Goal: Task Accomplishment & Management: Manage account settings

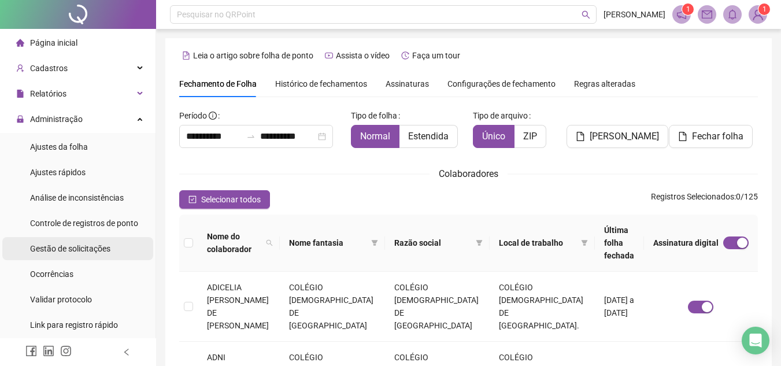
click at [97, 253] on span "Gestão de solicitações" at bounding box center [70, 248] width 80 height 9
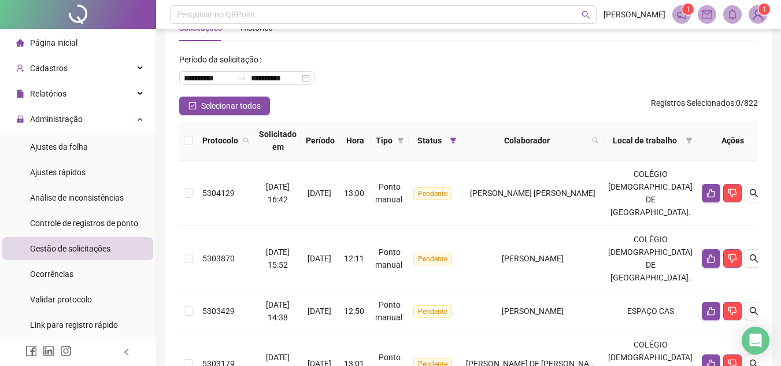
scroll to position [58, 0]
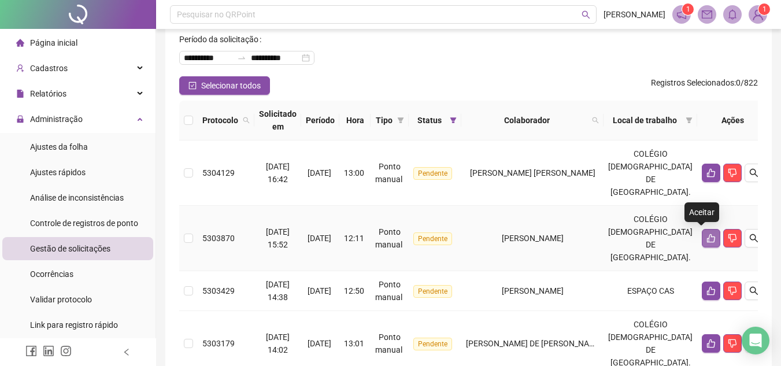
click at [702, 236] on button "button" at bounding box center [711, 238] width 19 height 19
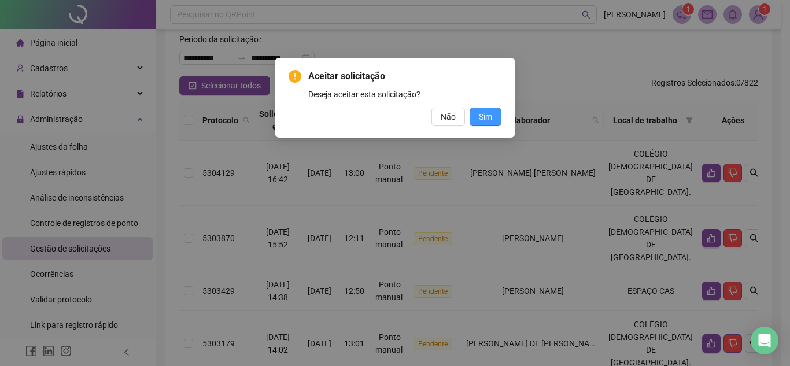
click at [493, 119] on button "Sim" at bounding box center [485, 117] width 32 height 19
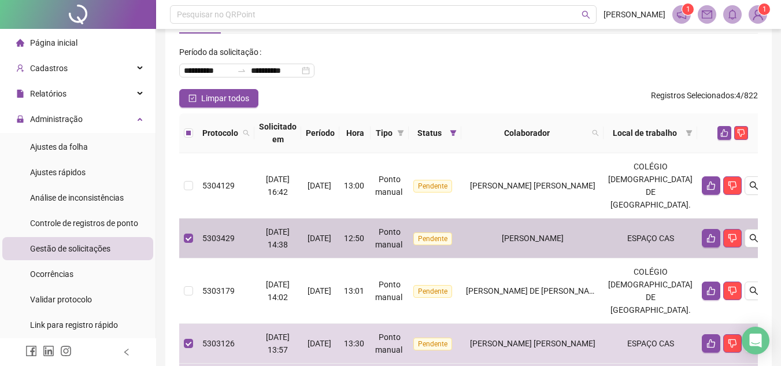
scroll to position [0, 0]
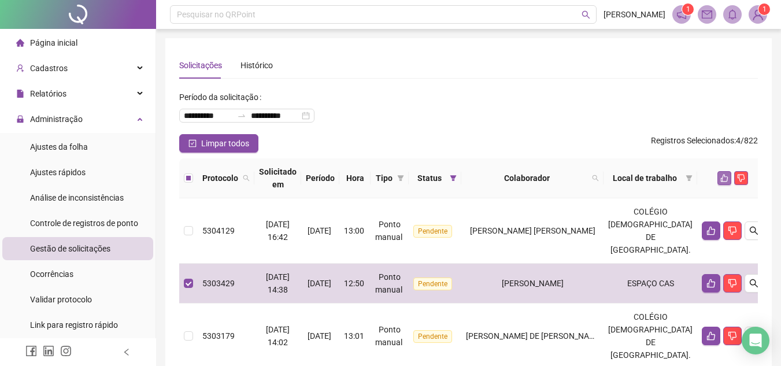
click at [720, 178] on icon "like" at bounding box center [724, 178] width 8 height 8
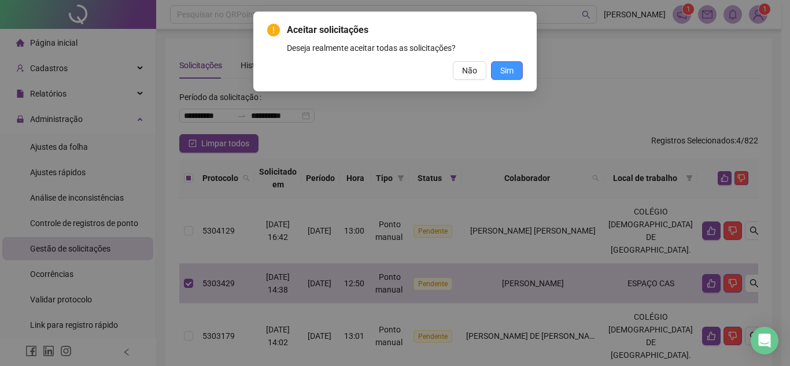
click at [503, 73] on span "Sim" at bounding box center [506, 70] width 13 height 13
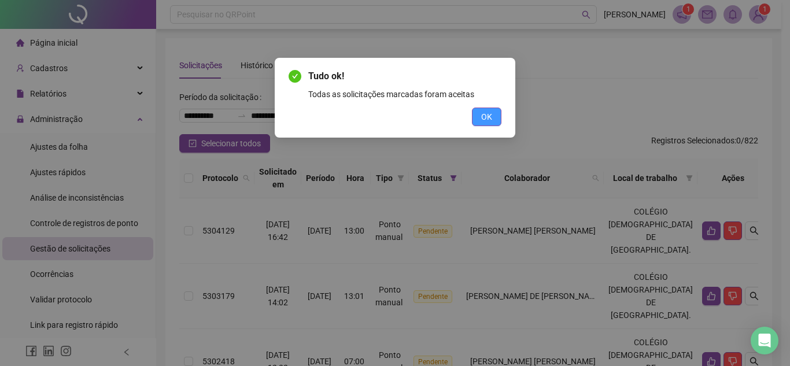
click at [485, 120] on span "OK" at bounding box center [486, 116] width 11 height 13
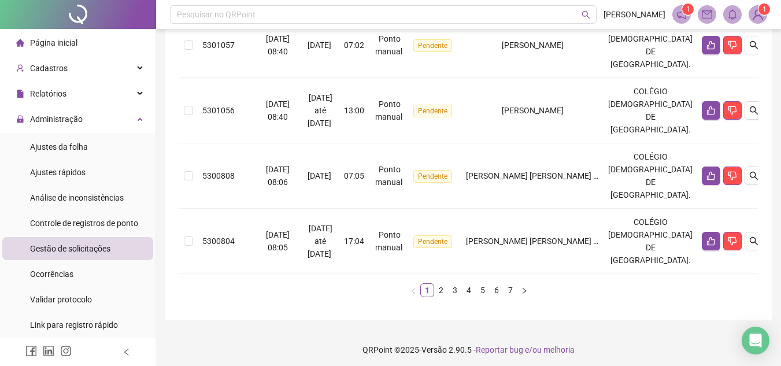
scroll to position [712, 0]
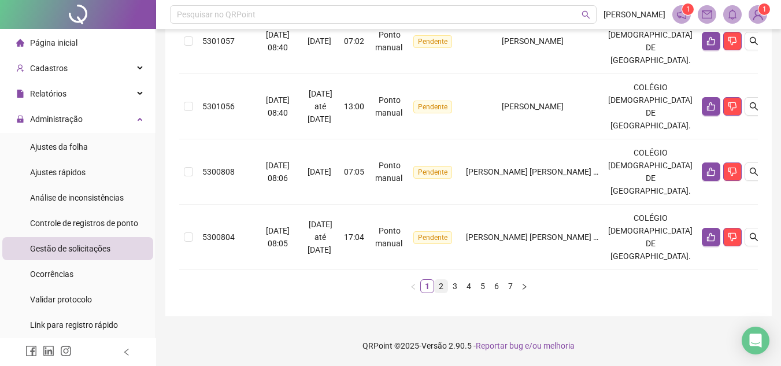
click at [441, 286] on link "2" at bounding box center [441, 286] width 13 height 13
click at [453, 283] on link "3" at bounding box center [455, 286] width 13 height 13
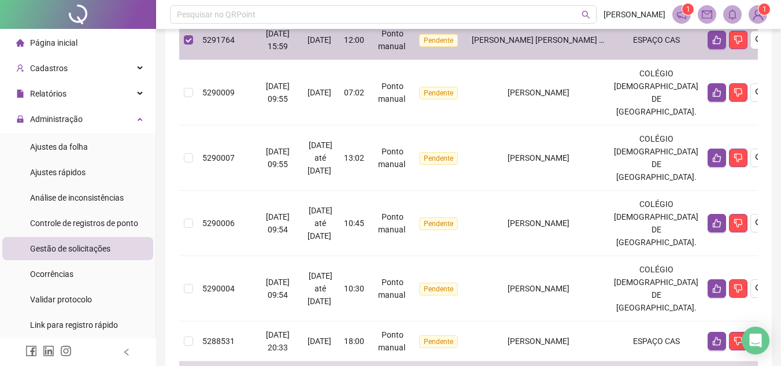
scroll to position [180, 0]
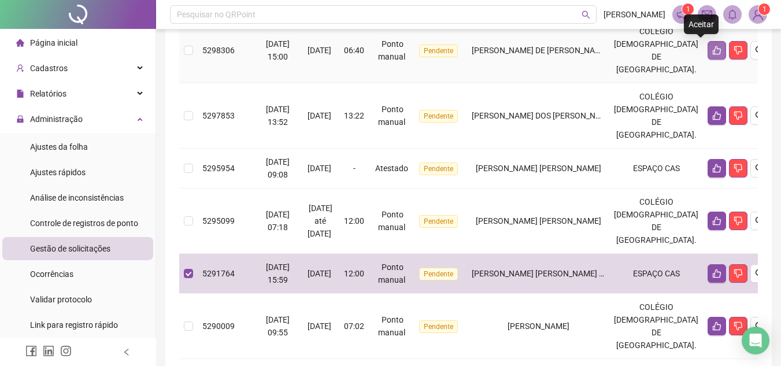
click at [708, 58] on button "button" at bounding box center [717, 50] width 19 height 19
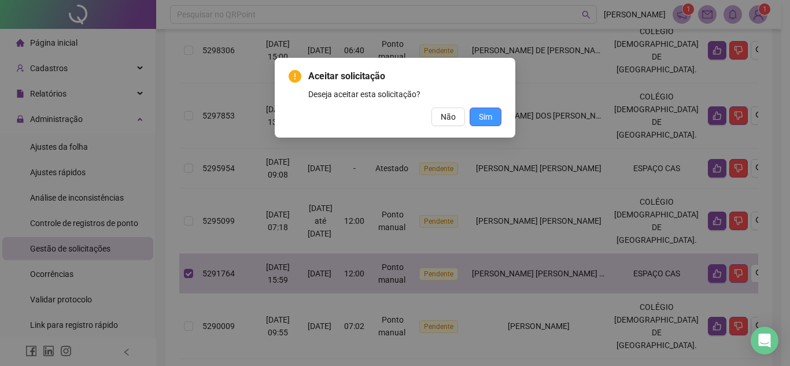
click at [489, 115] on span "Sim" at bounding box center [485, 116] width 13 height 13
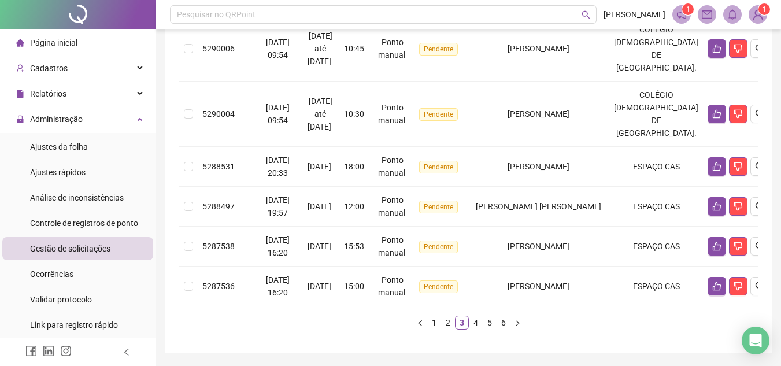
scroll to position [527, 0]
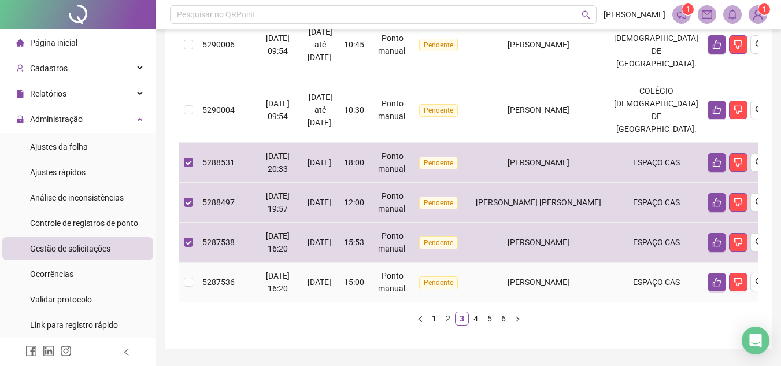
click at [194, 282] on td at bounding box center [188, 282] width 19 height 40
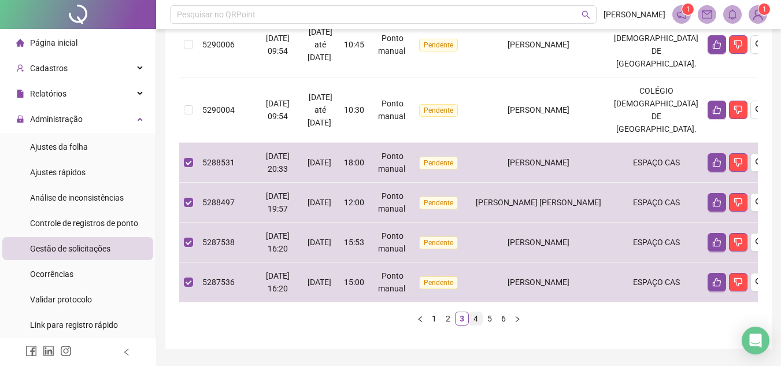
click at [473, 319] on link "4" at bounding box center [475, 318] width 13 height 13
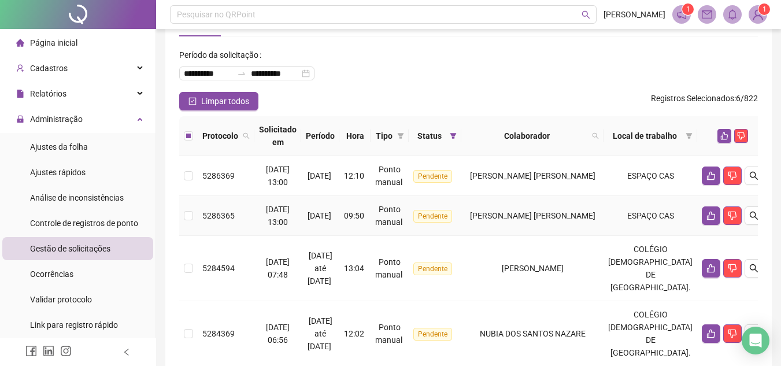
scroll to position [32, 0]
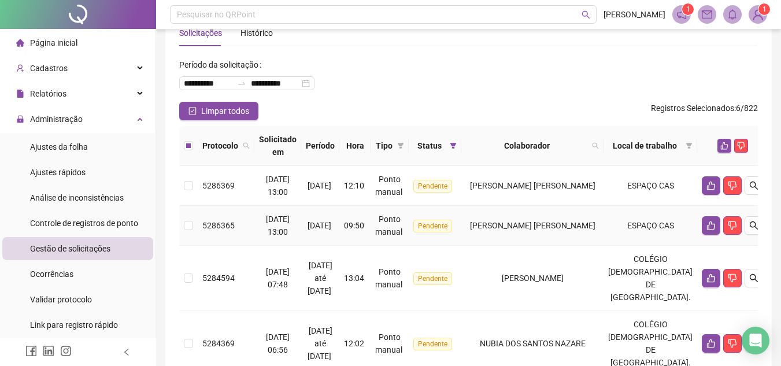
click at [193, 223] on td at bounding box center [188, 226] width 19 height 40
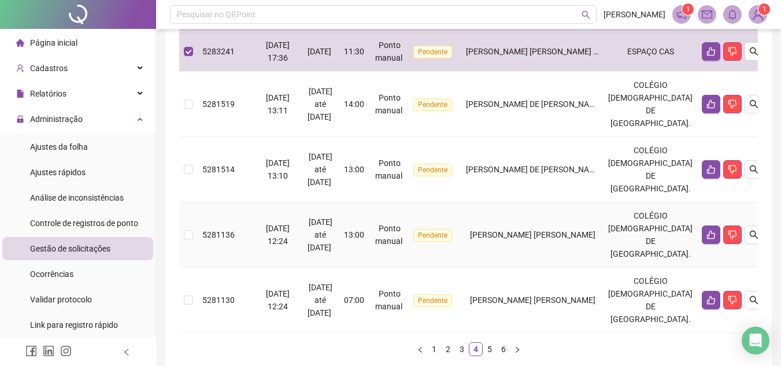
scroll to position [553, 0]
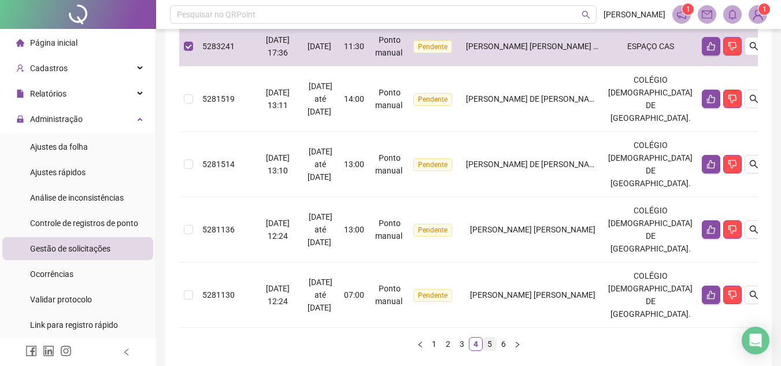
click at [489, 349] on link "5" at bounding box center [489, 344] width 13 height 13
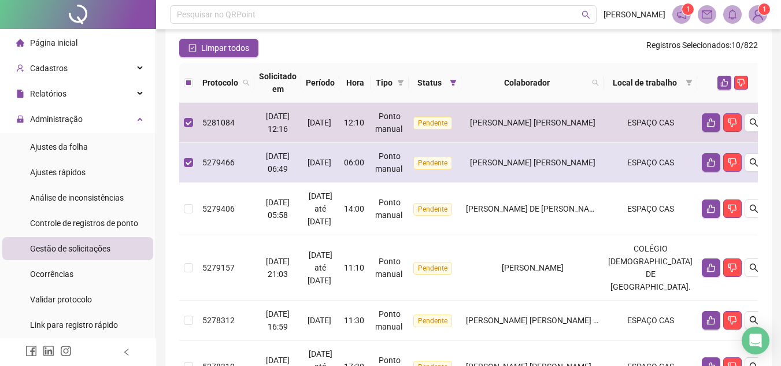
scroll to position [116, 0]
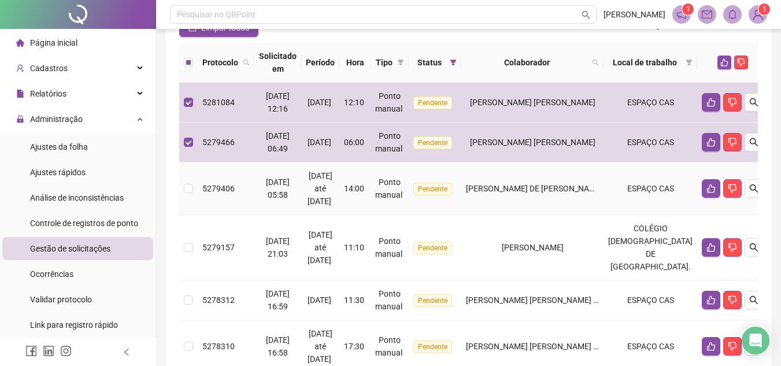
click at [193, 190] on td at bounding box center [188, 188] width 19 height 53
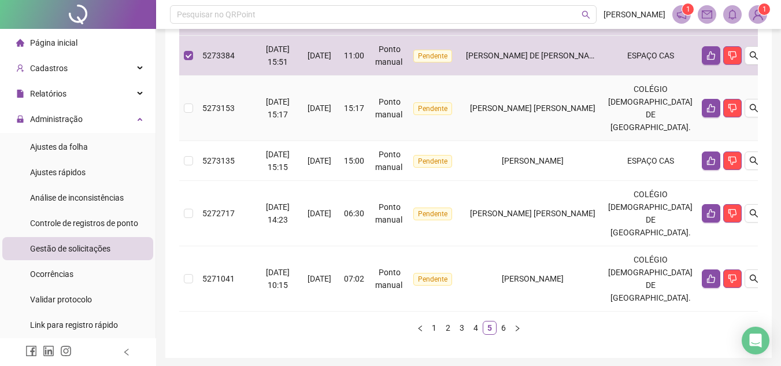
scroll to position [520, 0]
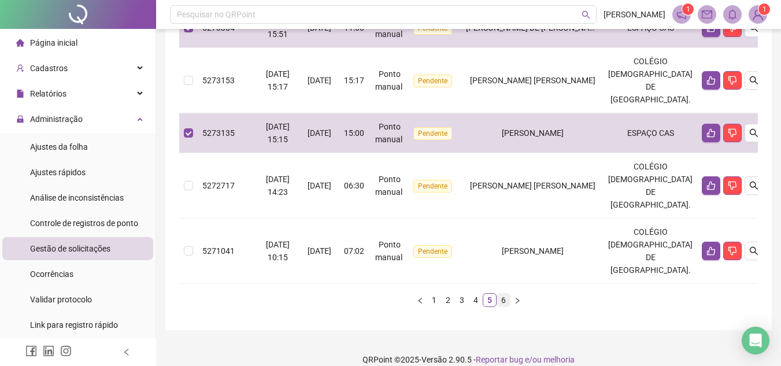
click at [501, 300] on link "6" at bounding box center [503, 300] width 13 height 13
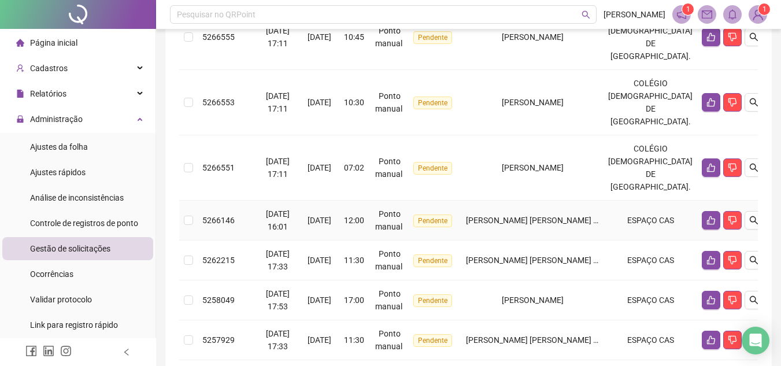
click at [193, 217] on td at bounding box center [188, 221] width 19 height 40
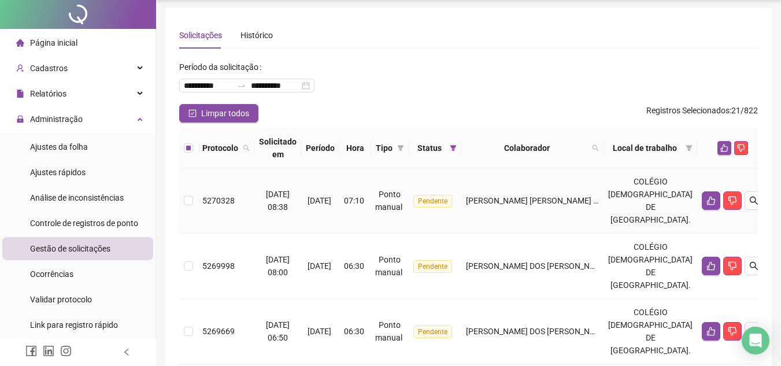
scroll to position [0, 0]
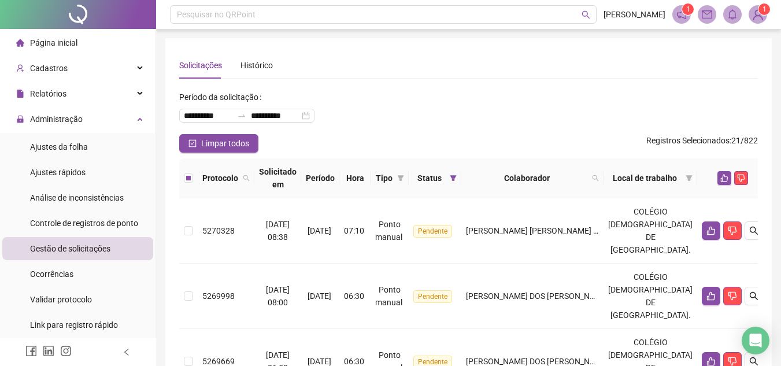
click at [718, 179] on button "button" at bounding box center [725, 178] width 14 height 14
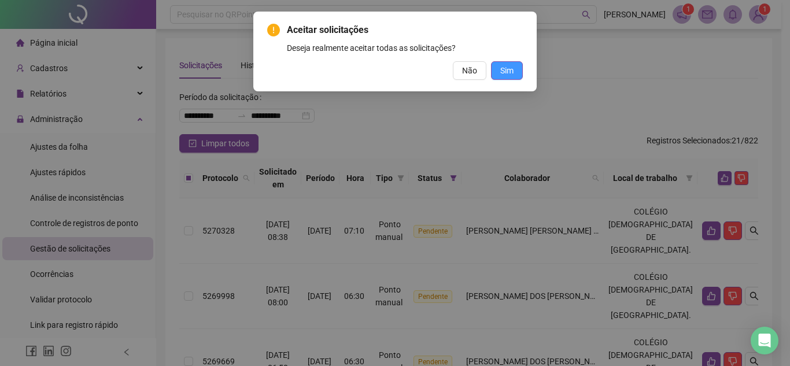
click at [504, 73] on span "Sim" at bounding box center [506, 70] width 13 height 13
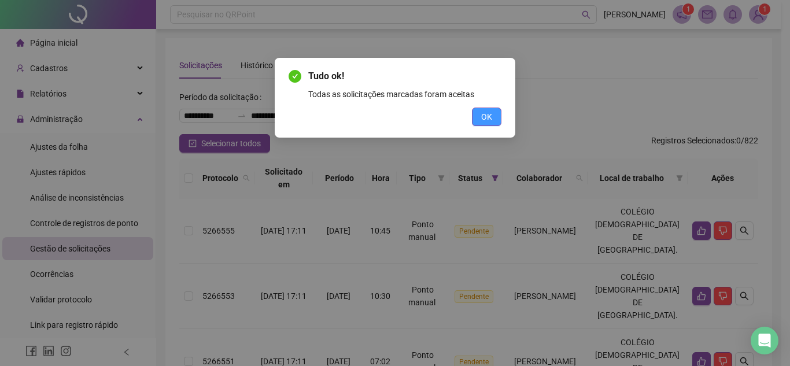
click at [474, 119] on button "OK" at bounding box center [486, 117] width 29 height 19
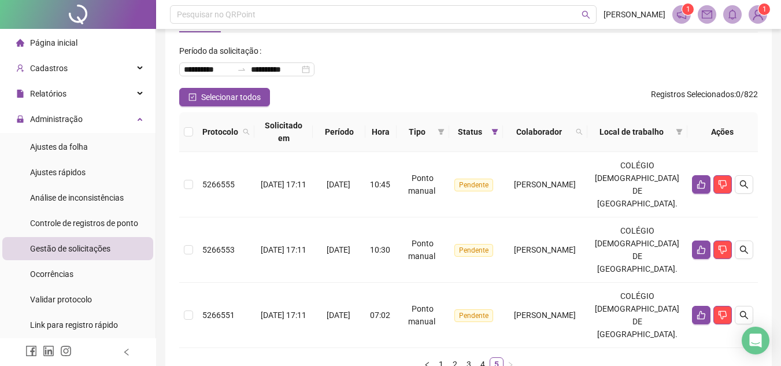
scroll to position [86, 0]
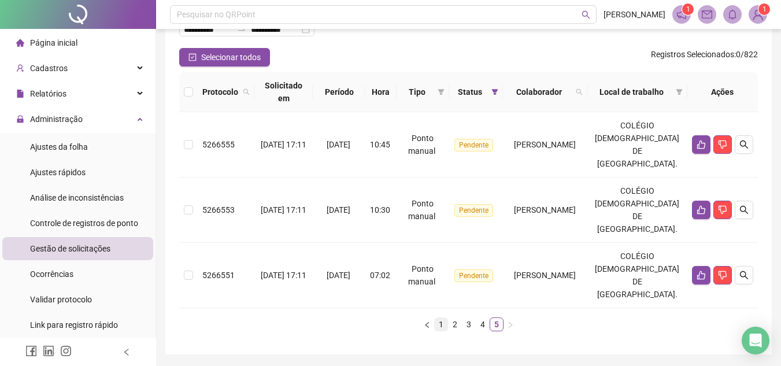
click at [446, 318] on link "1" at bounding box center [441, 324] width 13 height 13
